Goal: Task Accomplishment & Management: Manage account settings

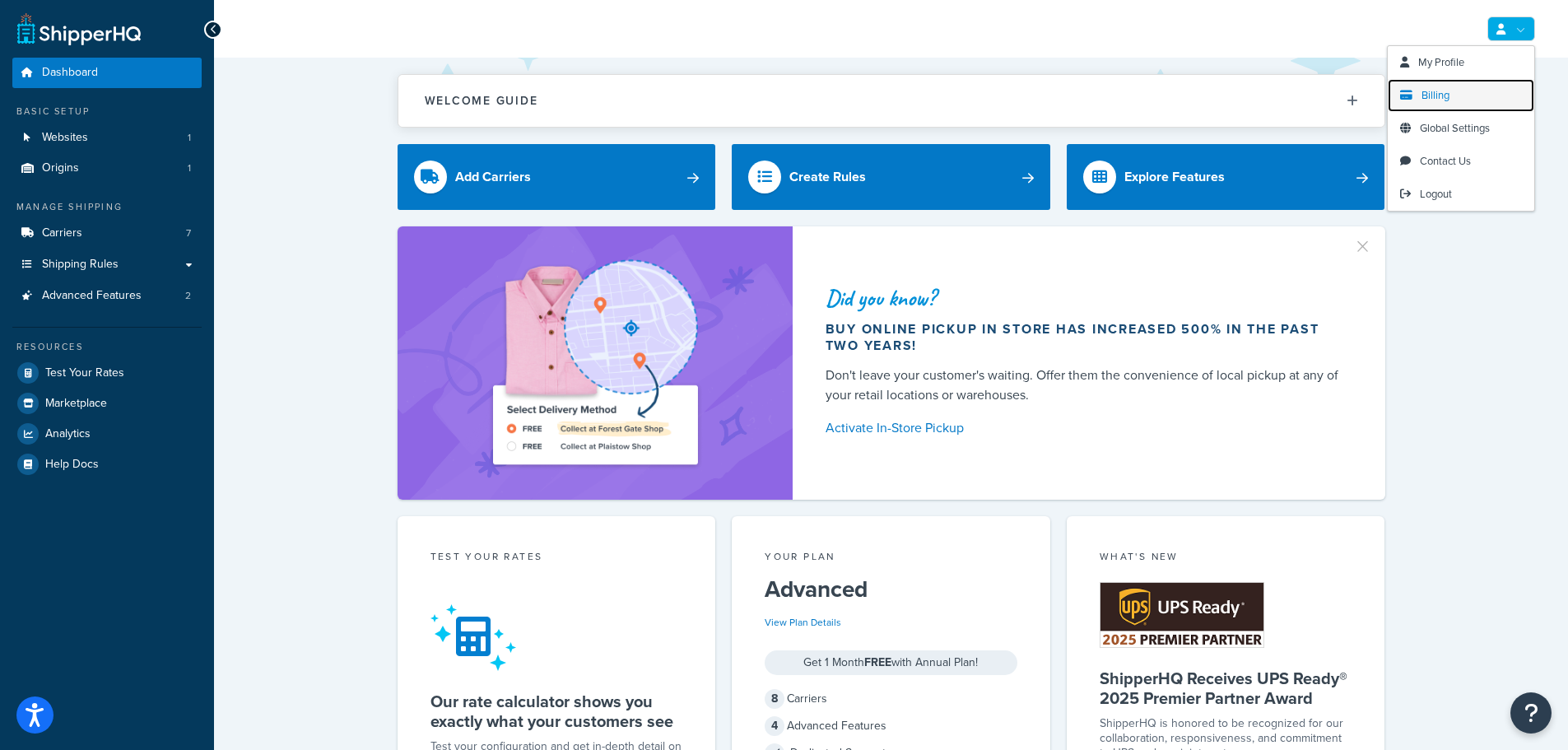
click at [1461, 107] on link "Billing" at bounding box center [1462, 95] width 147 height 33
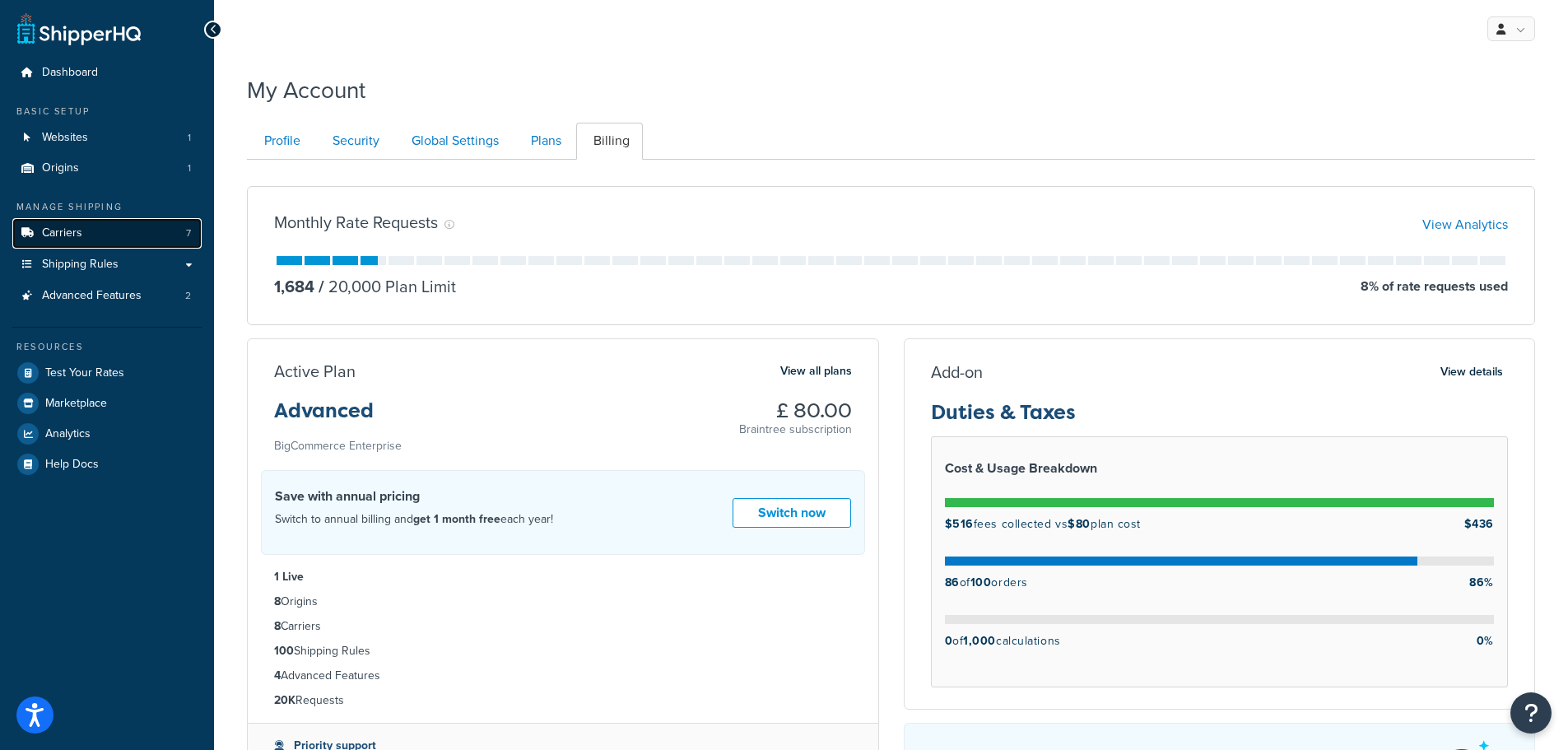
click at [114, 226] on link "Carriers 7" at bounding box center [107, 234] width 190 height 30
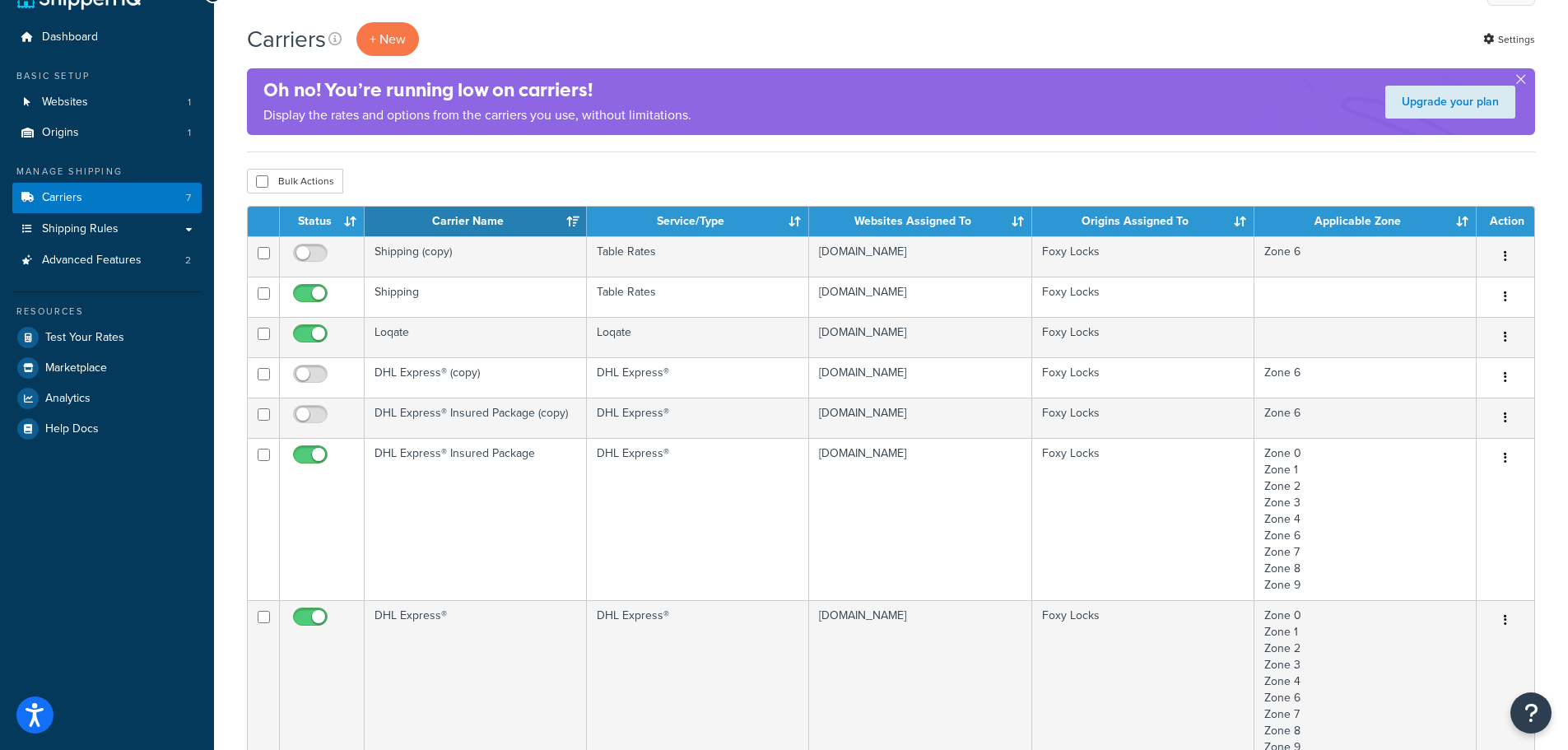
scroll to position [41, 0]
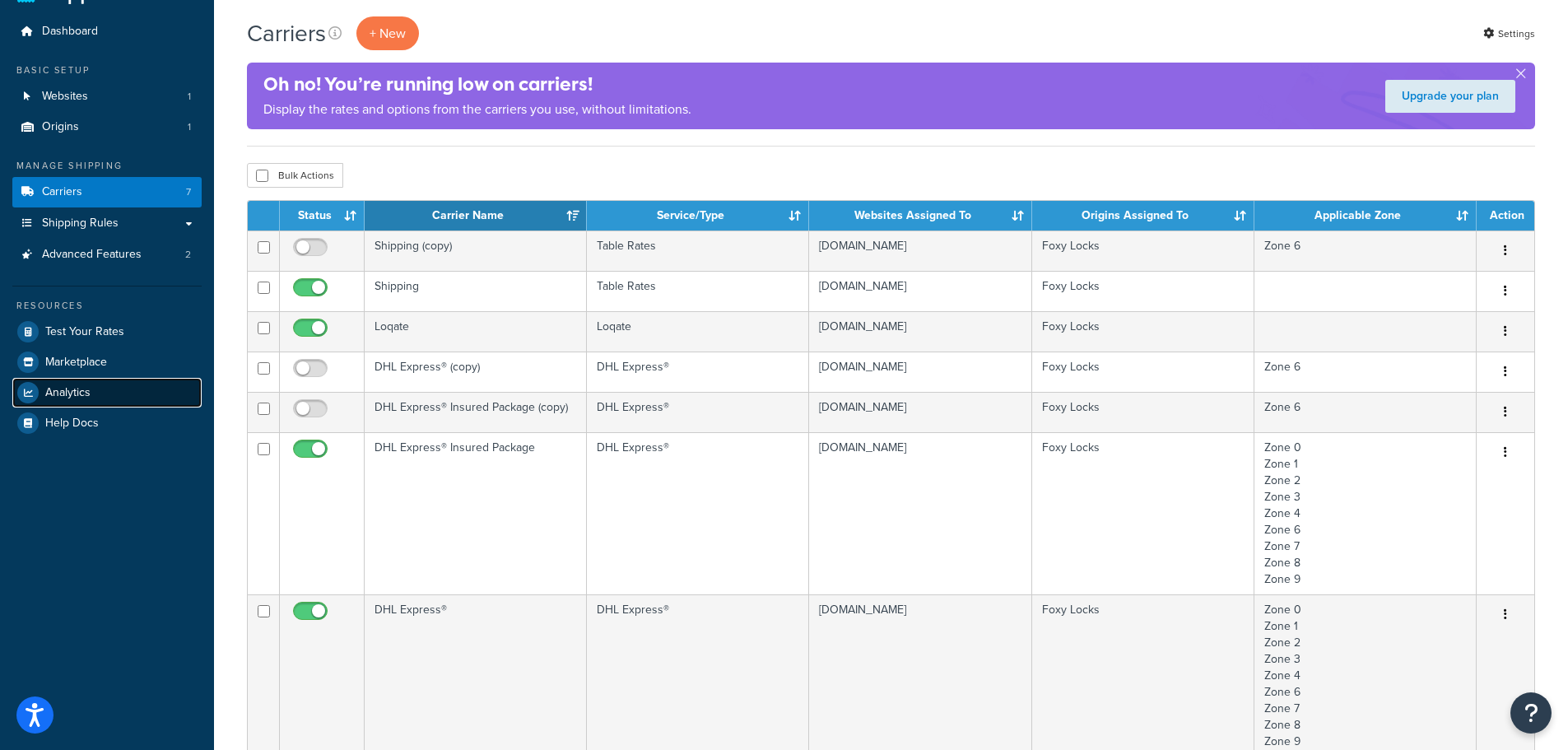
click at [88, 403] on link "Analytics" at bounding box center [107, 392] width 190 height 30
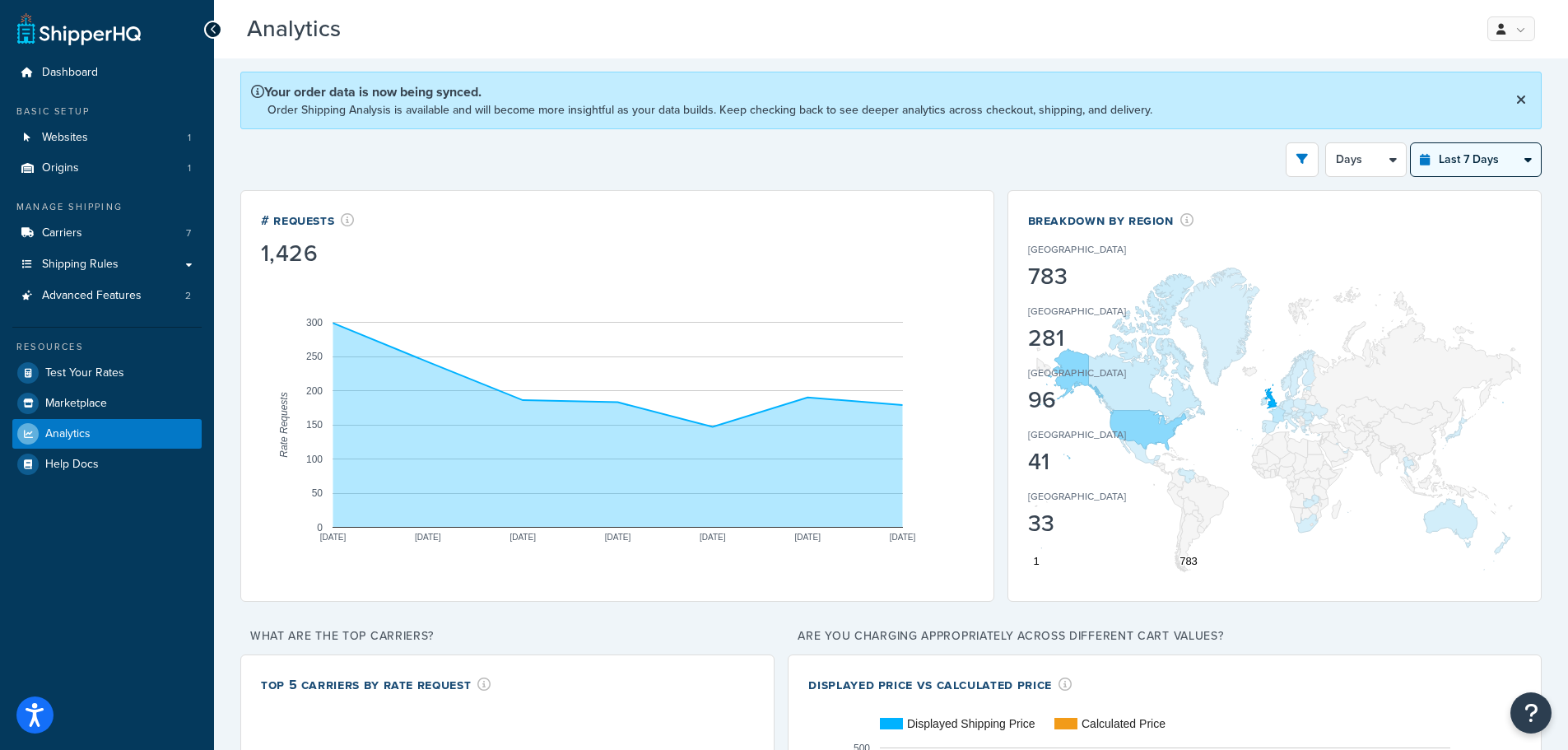
click at [1454, 149] on select "Last 24 Hours Last 7 Days Last 30 Days Last 3 Months Last 6 Months Last 12 Mont…" at bounding box center [1475, 159] width 130 height 33
select select "last_year"
click at [1411, 143] on select "Last 24 Hours Last 7 Days Last 30 Days Last 3 Months Last 6 Months Last 12 Mont…" at bounding box center [1475, 159] width 130 height 33
select select "1M"
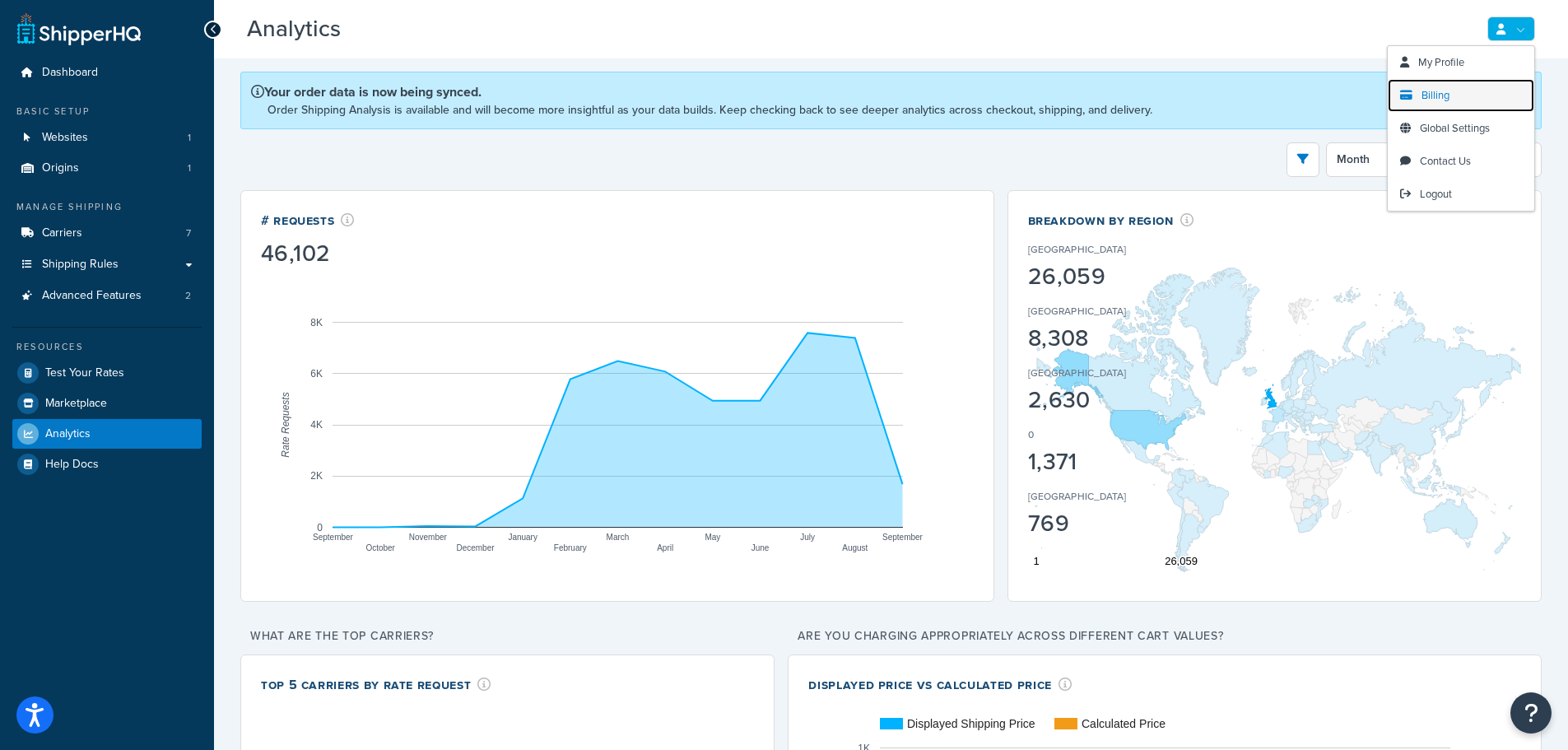
click at [1431, 98] on span "Billing" at bounding box center [1435, 95] width 28 height 15
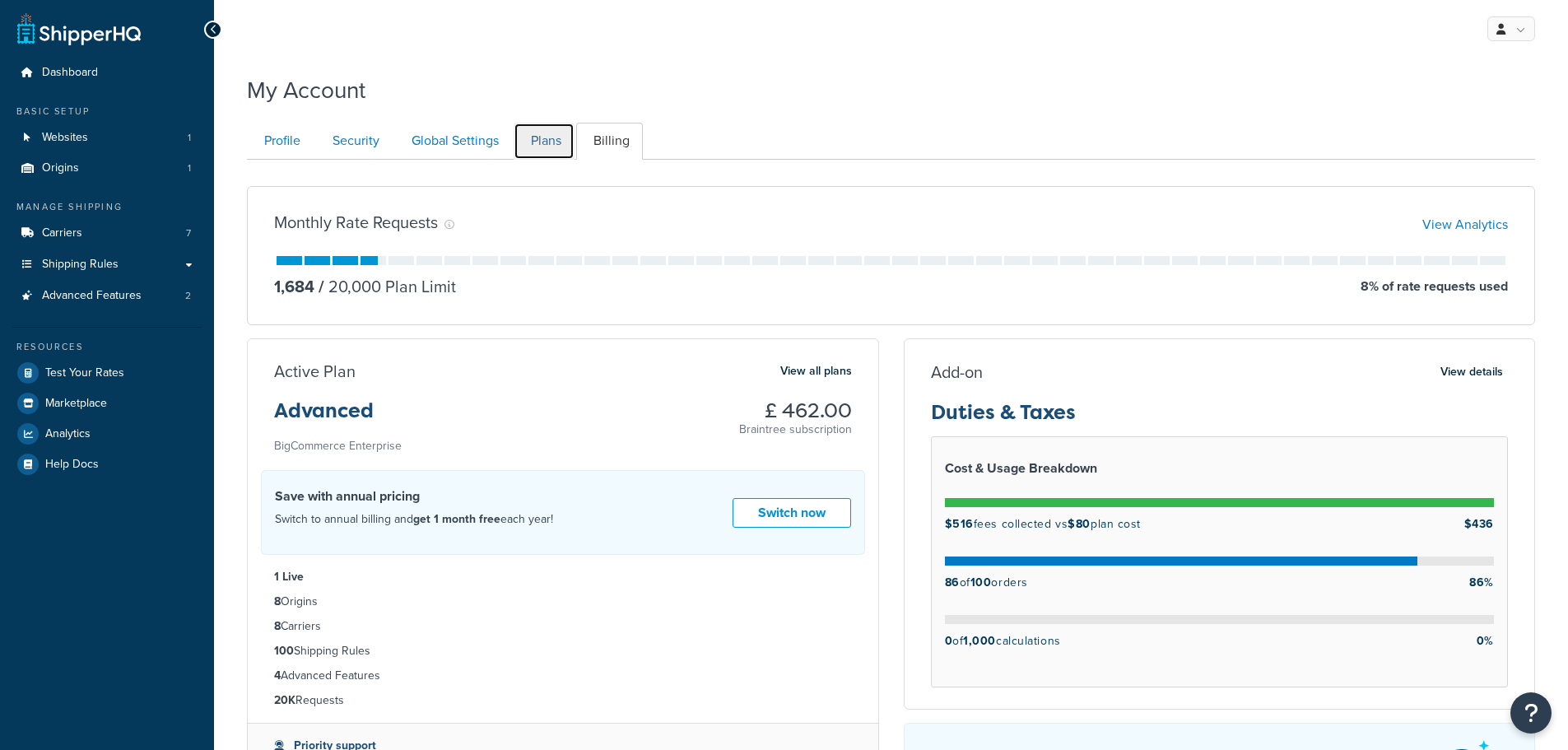
click at [559, 140] on link "Plans" at bounding box center [544, 141] width 61 height 37
